Goal: Information Seeking & Learning: Learn about a topic

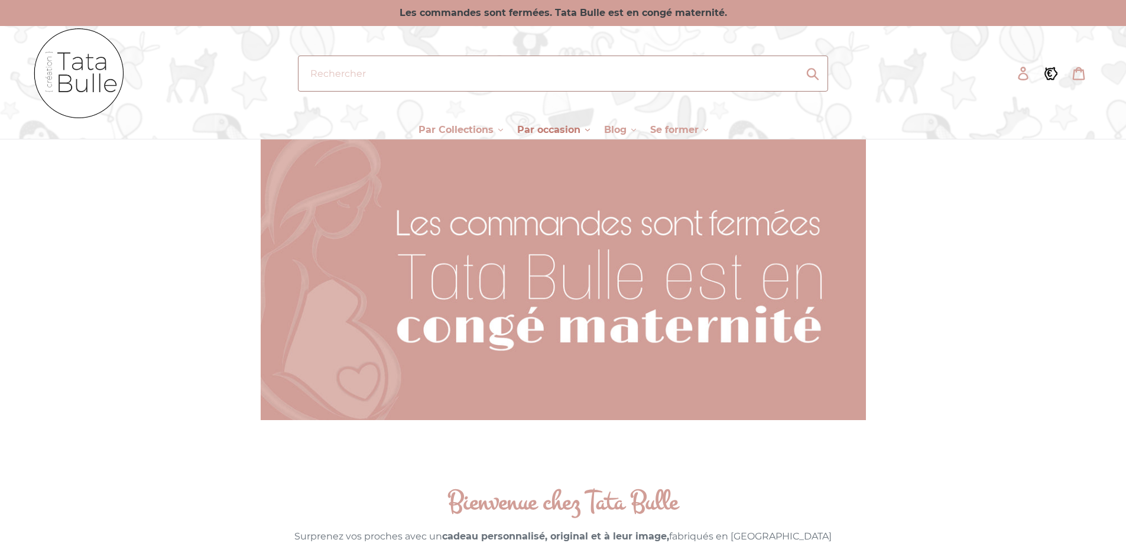
click at [535, 121] on button "Par occasion .cls-1{fill:#231f20}" at bounding box center [553, 130] width 85 height 18
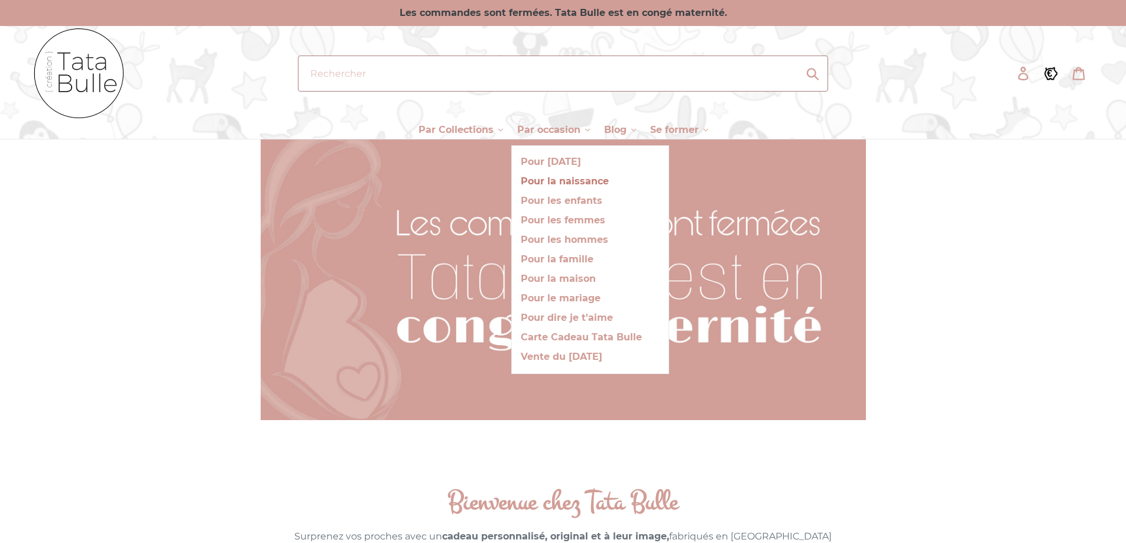
click at [547, 179] on span "Pour la naissance" at bounding box center [565, 182] width 88 height 12
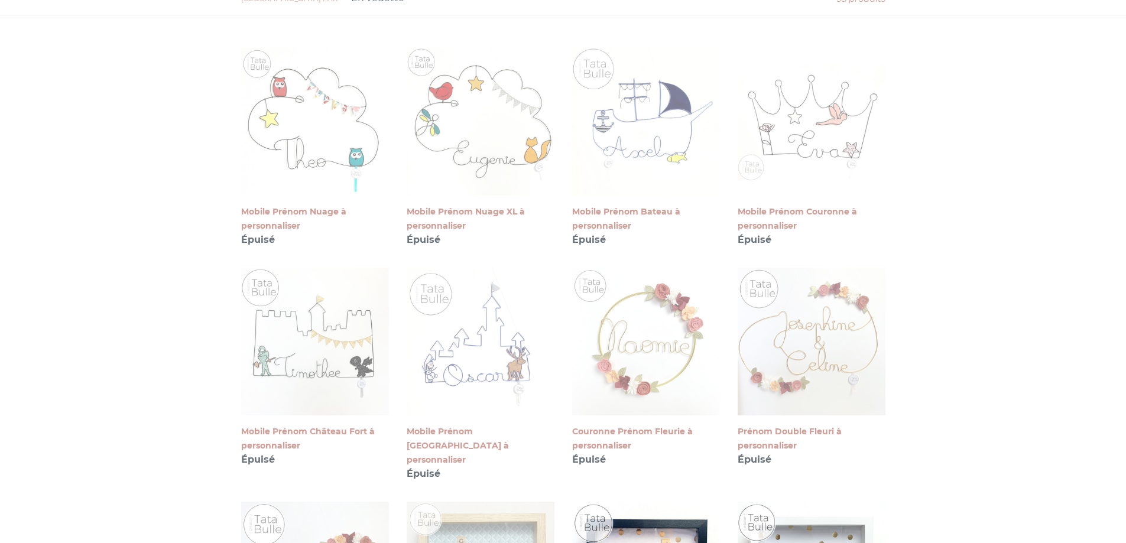
scroll to position [333, 0]
click at [547, 179] on link "Mobile Prénom Nuage XL à personnaliser" at bounding box center [481, 146] width 148 height 199
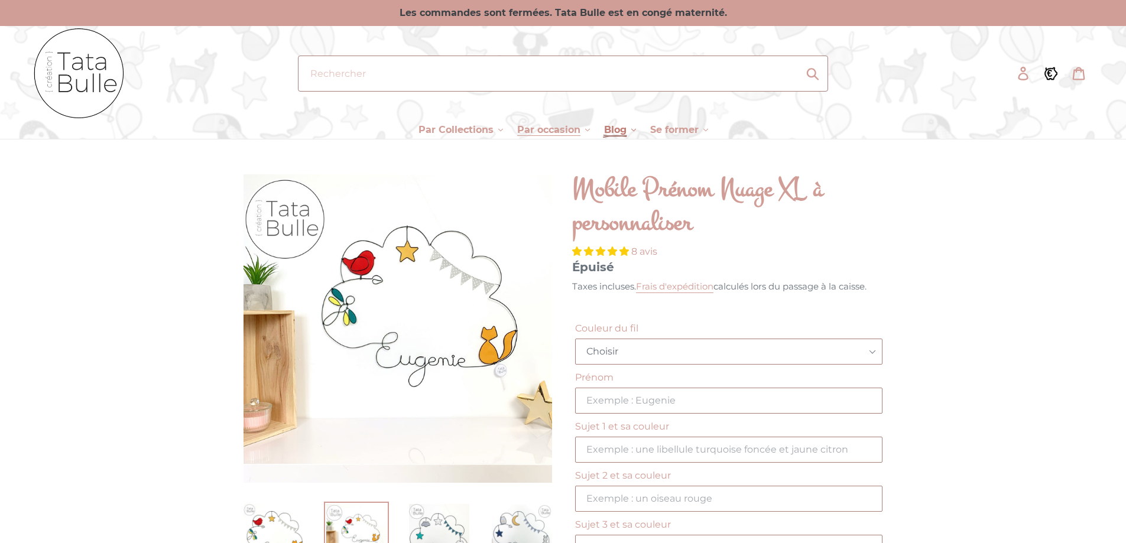
click at [622, 133] on span "Blog" at bounding box center [615, 130] width 22 height 12
click at [601, 151] on div "Mon histoire Actualité" at bounding box center [592, 171] width 99 height 53
click at [610, 135] on span "Blog" at bounding box center [615, 130] width 22 height 12
click at [598, 160] on span "Mon histoire" at bounding box center [584, 162] width 62 height 12
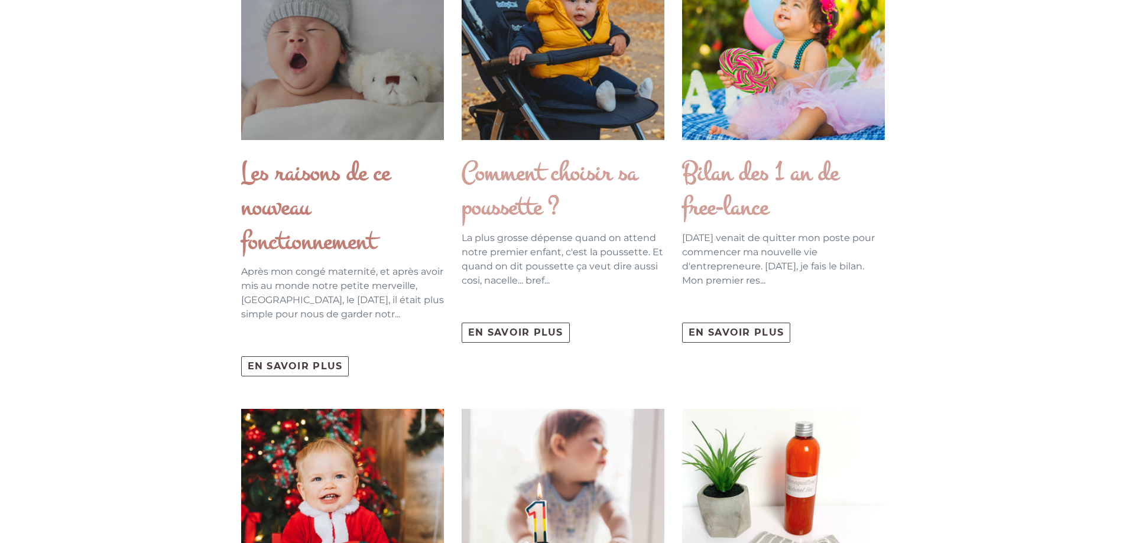
click at [349, 120] on div at bounding box center [342, 38] width 203 height 203
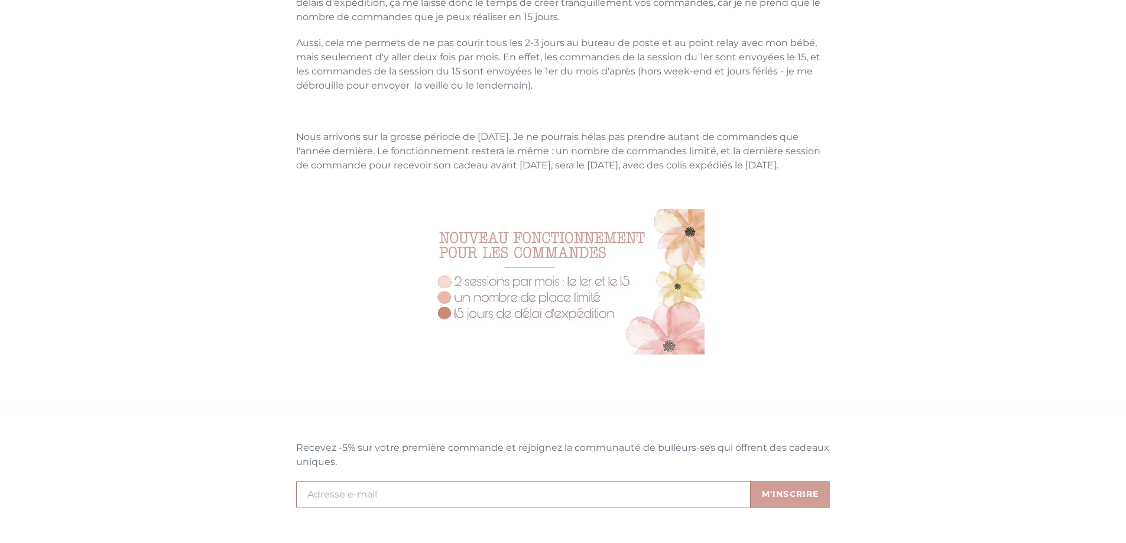
scroll to position [517, 0]
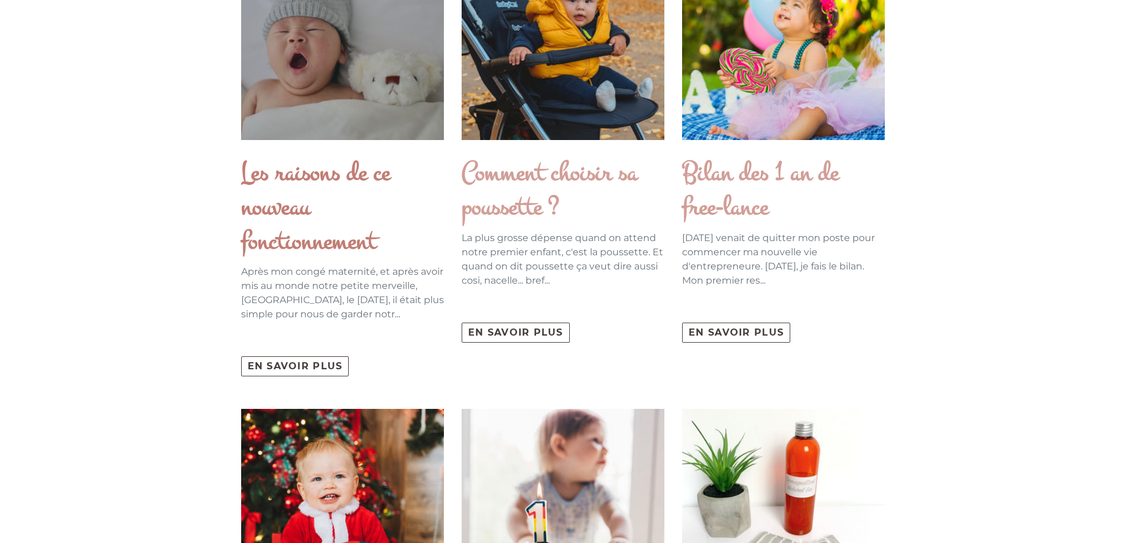
scroll to position [339, 0]
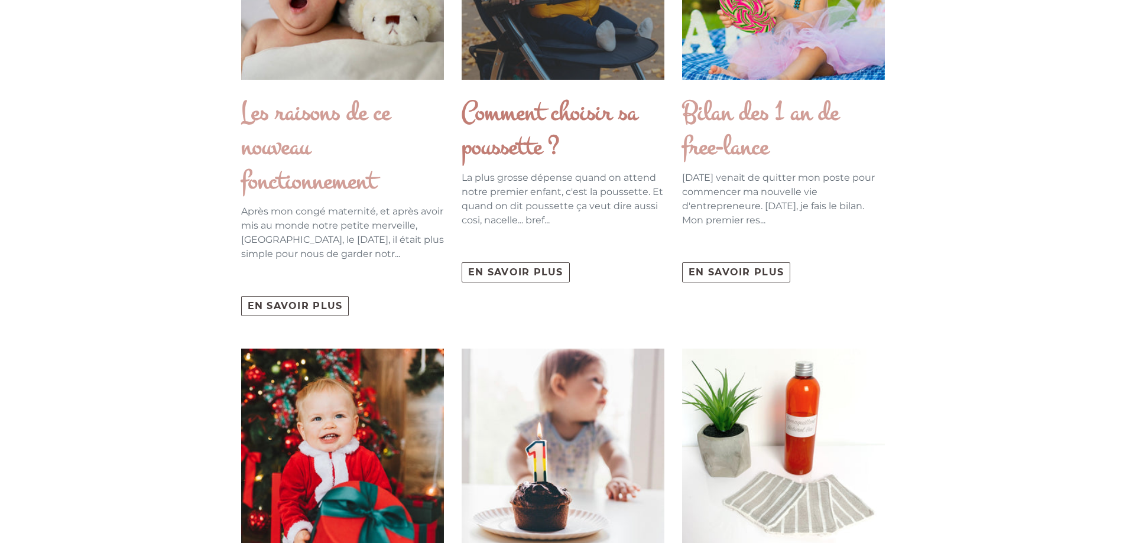
click at [574, 115] on h2 "Comment choisir sa poussette ?" at bounding box center [563, 130] width 203 height 68
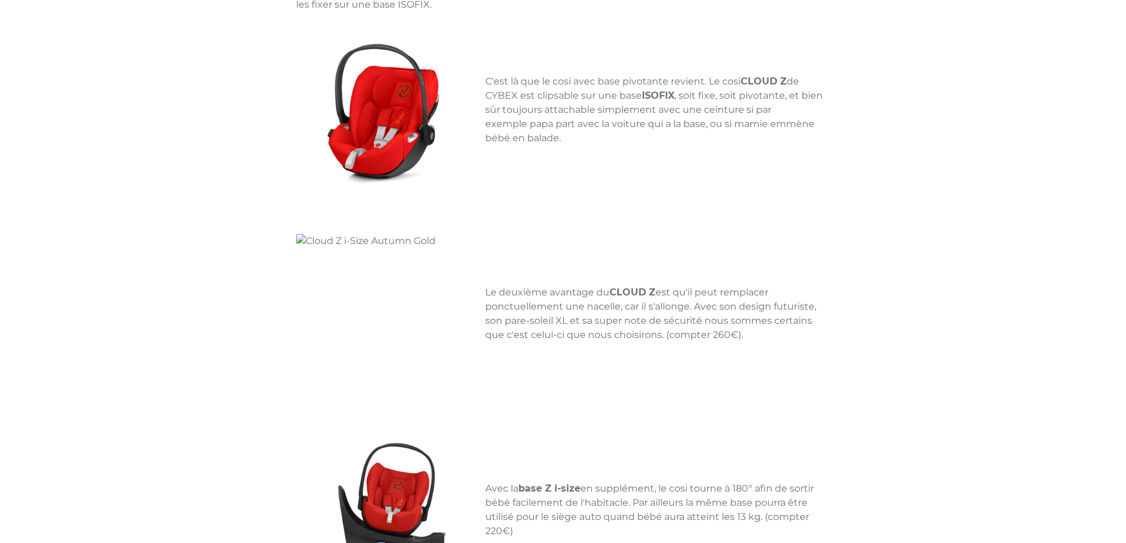
scroll to position [2457, 0]
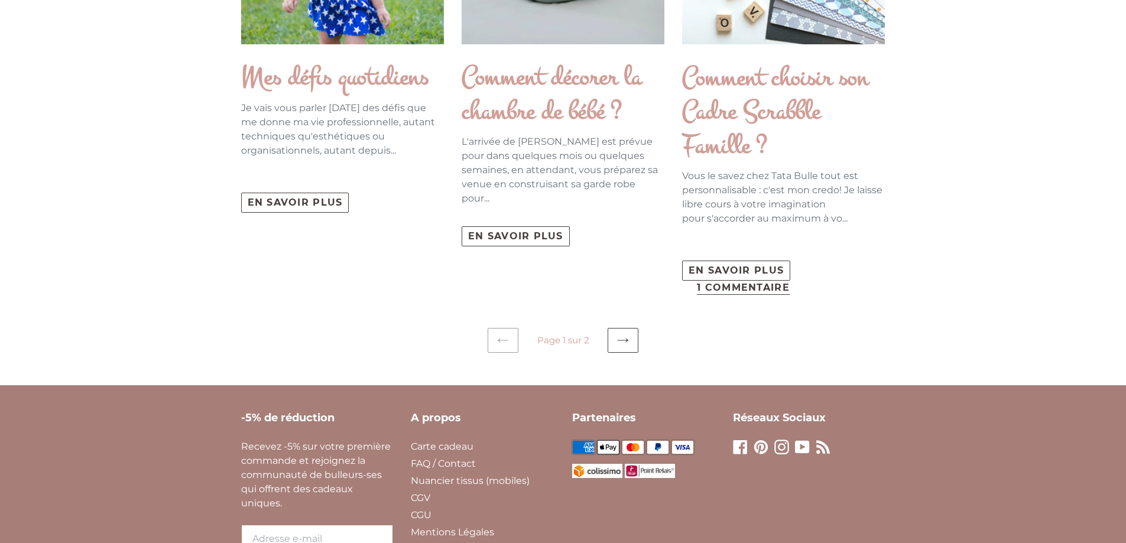
scroll to position [1991, 0]
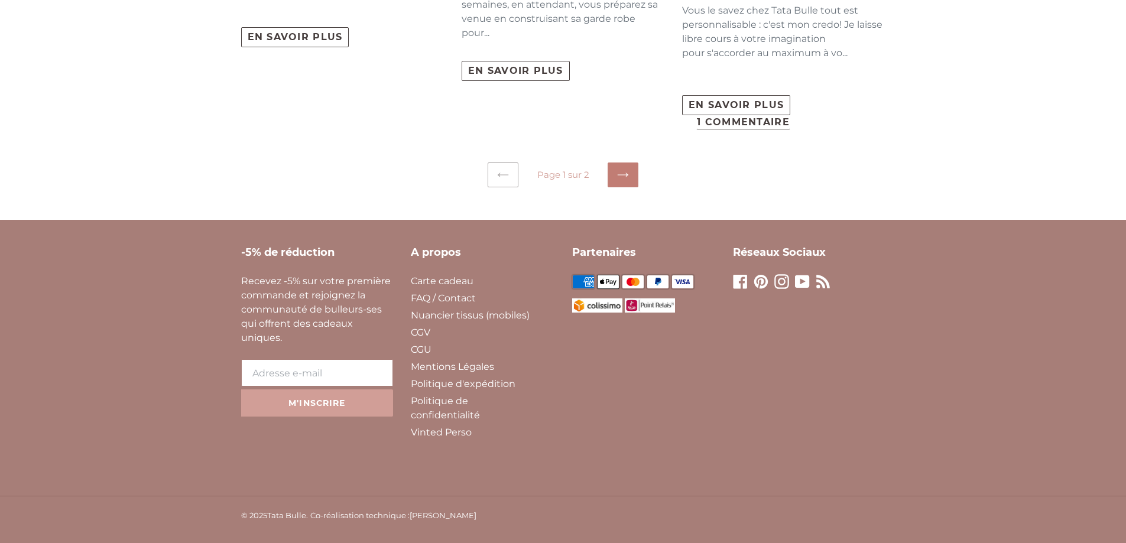
click at [624, 174] on icon at bounding box center [623, 175] width 12 height 12
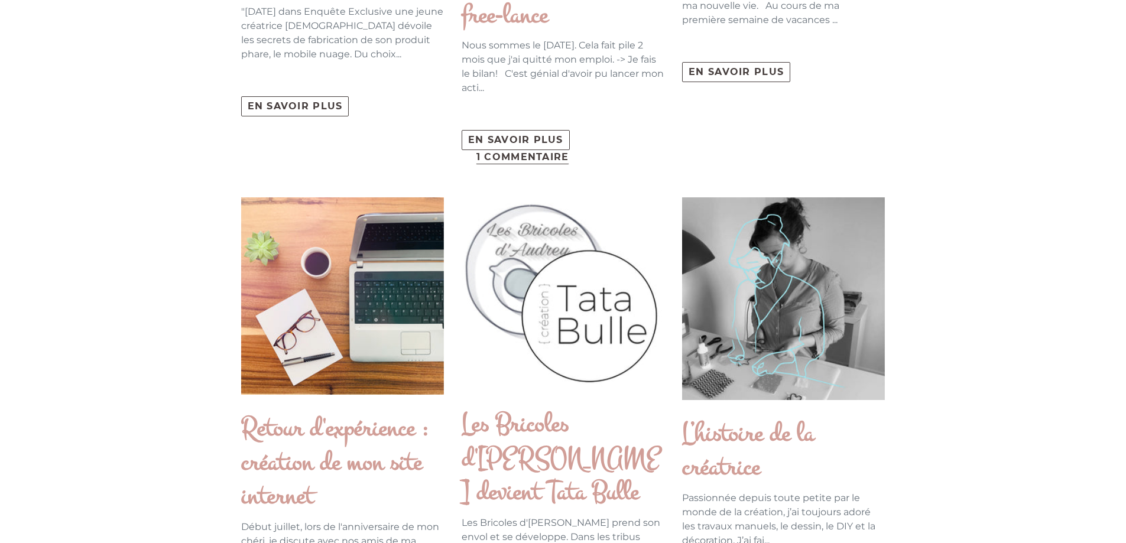
scroll to position [508, 0]
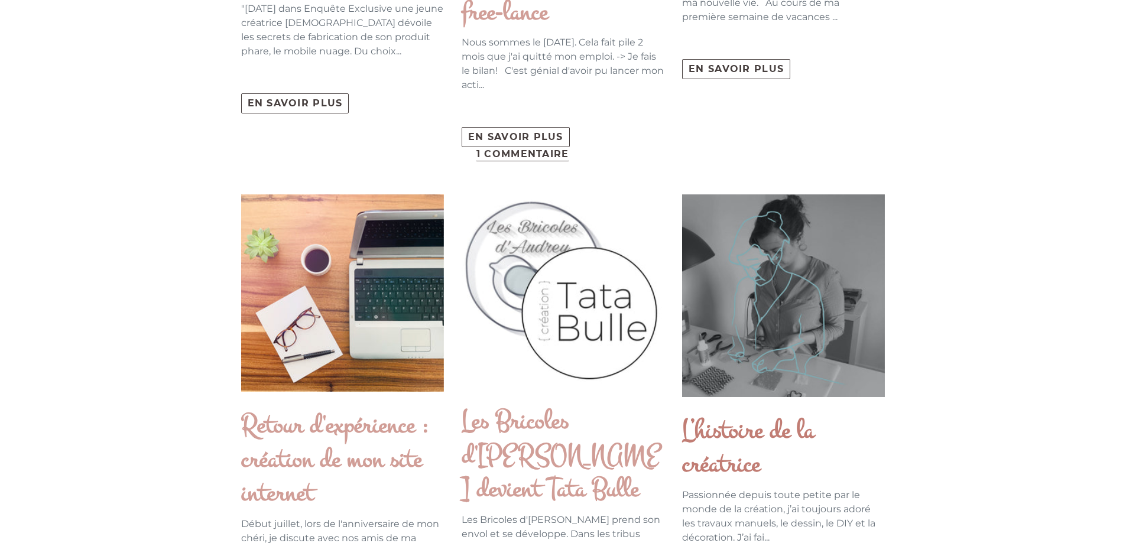
click at [741, 217] on div at bounding box center [783, 295] width 203 height 203
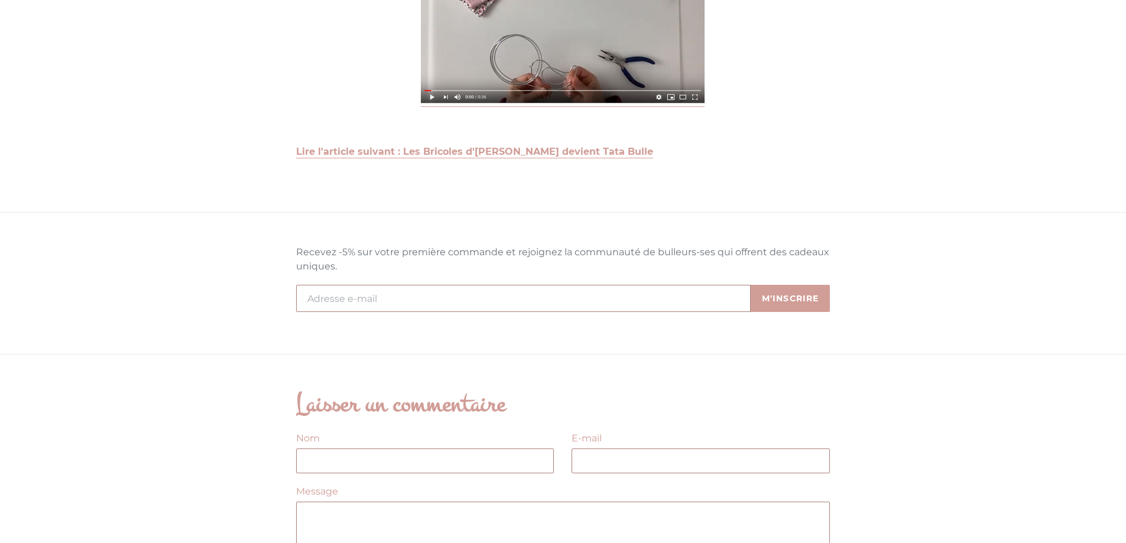
scroll to position [1387, 0]
